Goal: Transaction & Acquisition: Subscribe to service/newsletter

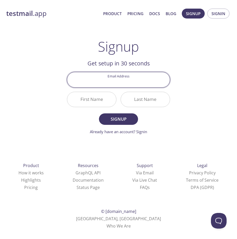
click at [126, 87] on div at bounding box center [118, 79] width 103 height 15
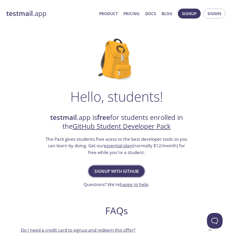
click at [128, 168] on span "Signup with GitHub" at bounding box center [116, 170] width 45 height 7
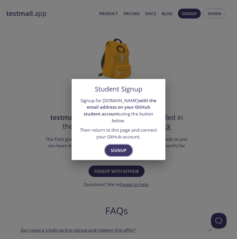
click at [119, 148] on span "Signup" at bounding box center [119, 150] width 16 height 7
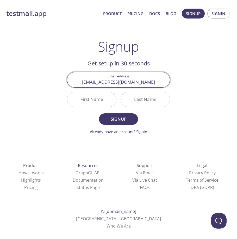
type input "[EMAIL_ADDRESS][DOMAIN_NAME]"
click at [99, 100] on input "First Name" at bounding box center [91, 99] width 49 height 15
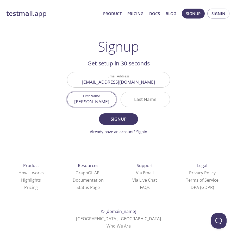
type input "[PERSON_NAME]"
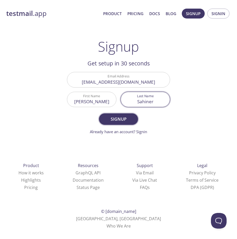
type input "Sahiner"
click at [117, 116] on span "Signup" at bounding box center [119, 118] width 28 height 7
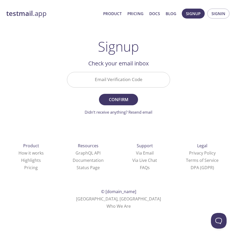
click at [120, 77] on input "Email Verification Code" at bounding box center [118, 79] width 103 height 15
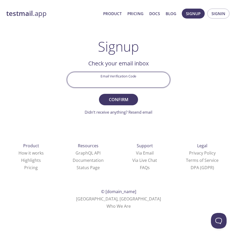
paste input "CLKUPP3"
type input "CLKUPP3"
click at [118, 99] on span "Confirm" at bounding box center [119, 99] width 28 height 7
